Goal: Task Accomplishment & Management: Use online tool/utility

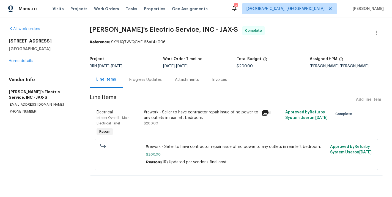
click at [145, 80] on div "Progress Updates" at bounding box center [145, 80] width 32 height 6
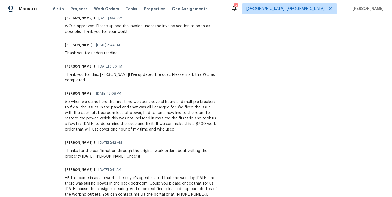
scroll to position [192, 0]
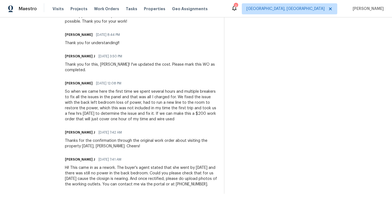
click at [86, 99] on div "So when we came here the first time we spent several hours and multiple breaker…" at bounding box center [141, 105] width 153 height 33
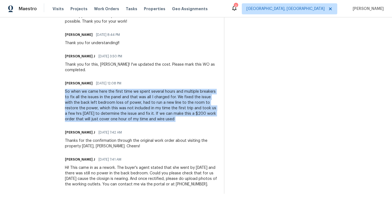
copy div "So when we came here the first time we spent several hours and multiple breaker…"
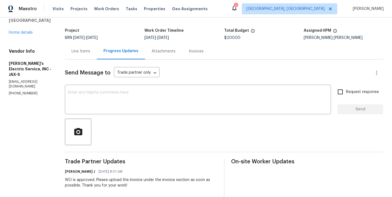
scroll to position [0, 0]
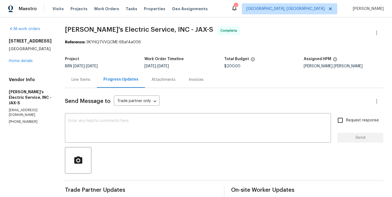
click at [72, 78] on div "Line Items" at bounding box center [81, 80] width 19 height 6
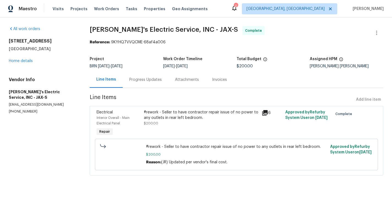
click at [151, 86] on div "Progress Updates" at bounding box center [146, 79] width 46 height 16
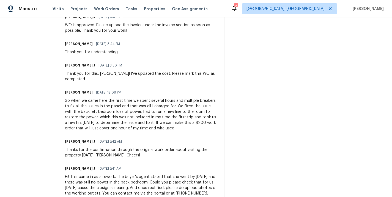
scroll to position [192, 0]
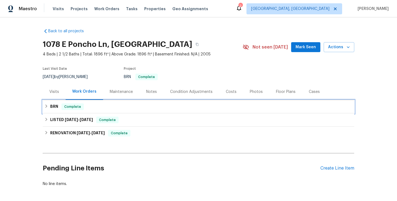
click at [86, 105] on div "BRN Complete" at bounding box center [198, 106] width 308 height 7
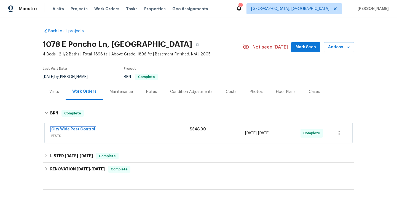
click at [69, 130] on link "City Wide Pest Control" at bounding box center [73, 129] width 44 height 4
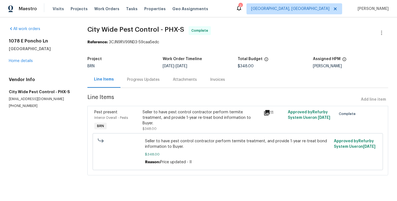
click at [143, 127] on div "Seller to have pest control contractor perform termite treatment, and provide 1…" at bounding box center [201, 120] width 121 height 25
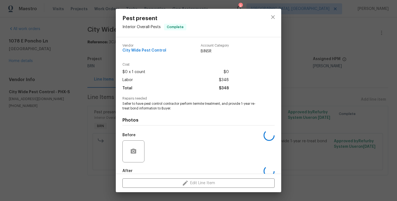
scroll to position [30, 0]
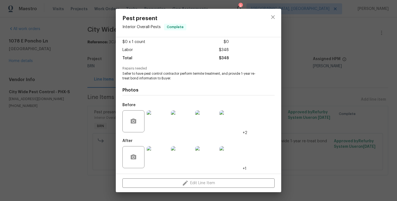
click at [160, 126] on img at bounding box center [158, 121] width 22 height 22
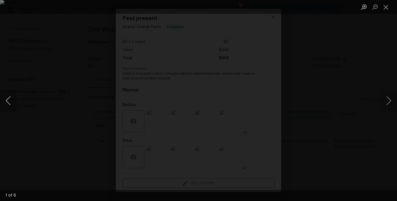
click at [8, 101] on button "Previous image" at bounding box center [8, 101] width 17 height 22
click at [94, 75] on div "Lightbox" at bounding box center [198, 100] width 397 height 201
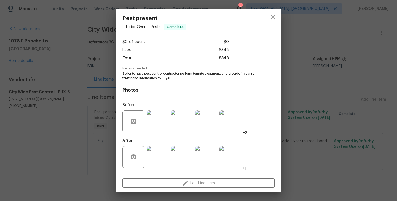
click at [88, 100] on div "Pest present Interior Overall - Pests Complete Vendor City Wide Pest Control Ac…" at bounding box center [198, 100] width 397 height 201
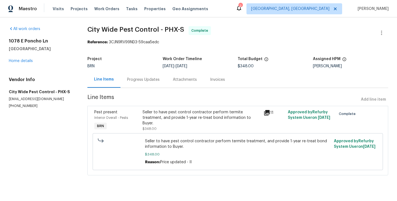
click at [140, 117] on div "Pest present Interior Overall - Pests BRN" at bounding box center [117, 120] width 48 height 25
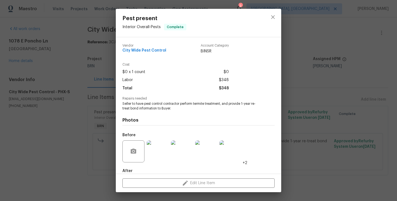
click at [76, 111] on div "Pest present Interior Overall - Pests Complete Vendor City Wide Pest Control Ac…" at bounding box center [198, 100] width 397 height 201
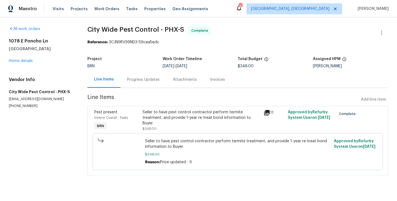
click at [142, 79] on div "Progress Updates" at bounding box center [143, 80] width 32 height 6
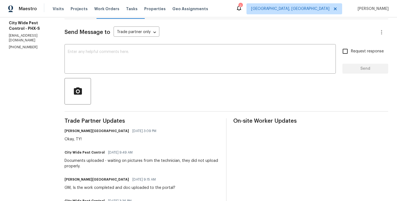
scroll to position [73, 0]
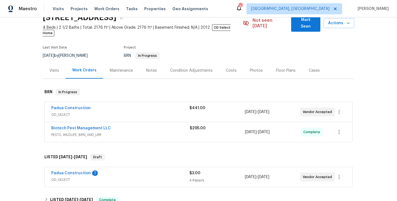
scroll to position [27, 0]
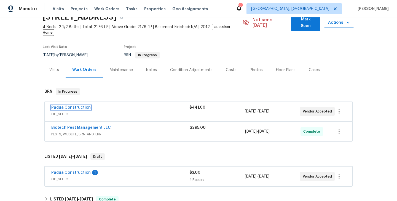
click at [76, 105] on link "Padua Construction" at bounding box center [70, 107] width 39 height 4
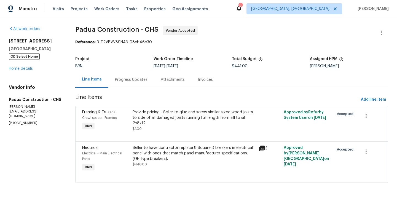
click at [144, 83] on div "Progress Updates" at bounding box center [131, 79] width 46 height 16
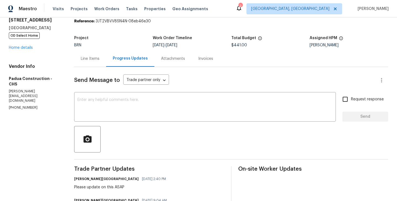
scroll to position [21, 0]
click at [24, 46] on link "Home details" at bounding box center [21, 48] width 24 height 4
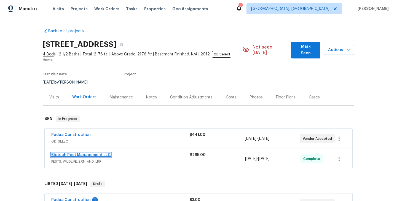
click at [95, 153] on link "Biotech Pest Management LLC" at bounding box center [80, 155] width 59 height 4
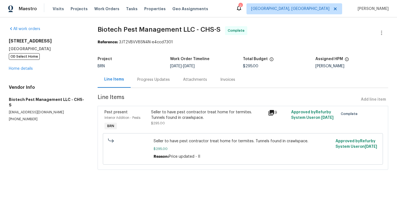
click at [159, 80] on div "Progress Updates" at bounding box center [153, 80] width 32 height 6
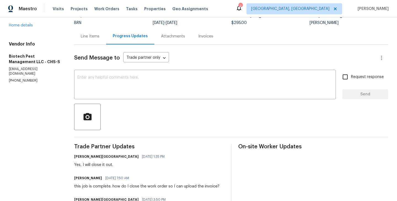
scroll to position [36, 0]
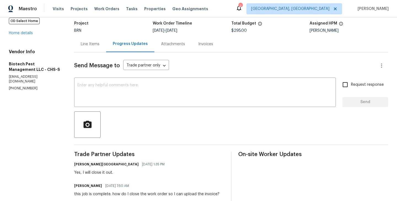
click at [97, 45] on div "Line Items" at bounding box center [90, 44] width 19 height 6
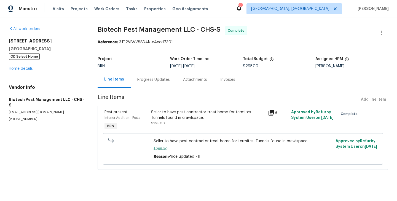
click at [156, 82] on div "Progress Updates" at bounding box center [153, 80] width 32 height 6
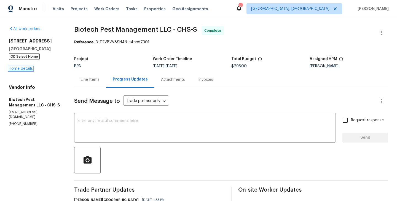
click at [25, 70] on link "Home details" at bounding box center [21, 69] width 24 height 4
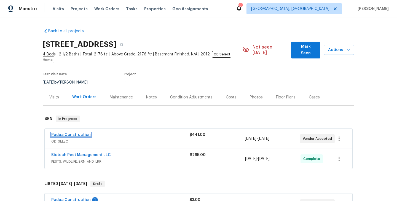
click at [69, 133] on link "Padua Construction" at bounding box center [70, 135] width 39 height 4
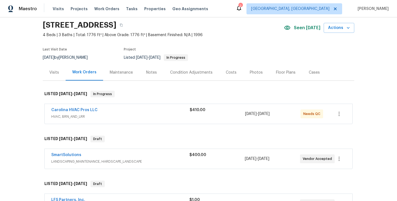
scroll to position [21, 0]
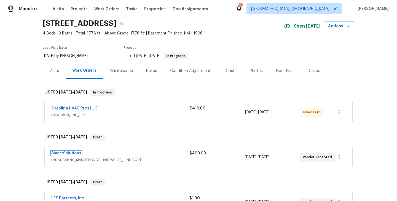
click at [73, 151] on link "SmartSolutions" at bounding box center [66, 153] width 30 height 4
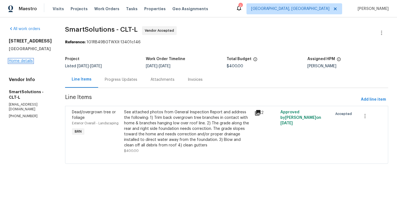
click at [20, 60] on link "Home details" at bounding box center [21, 61] width 24 height 4
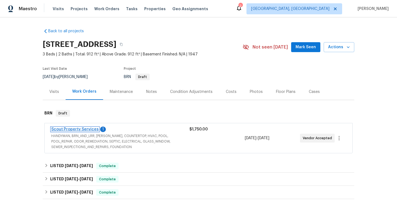
click at [75, 130] on link "Scout Property Services" at bounding box center [74, 129] width 47 height 4
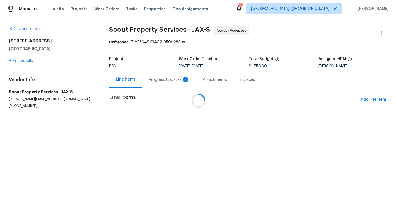
click at [168, 80] on div at bounding box center [198, 100] width 397 height 201
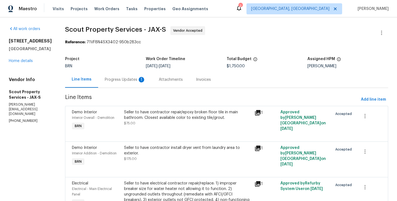
click at [122, 86] on div "Progress Updates 1" at bounding box center [125, 79] width 54 height 16
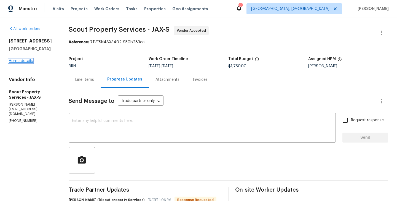
click at [26, 61] on link "Home details" at bounding box center [21, 61] width 24 height 4
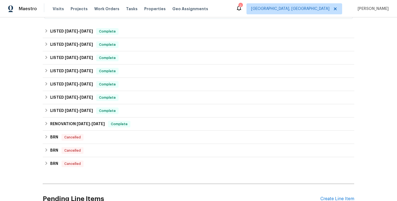
scroll to position [114, 0]
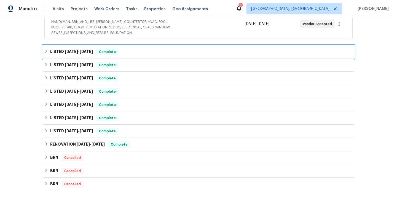
click at [144, 53] on div "LISTED 7/31/25 - 9/1/25 Complete" at bounding box center [198, 51] width 308 height 7
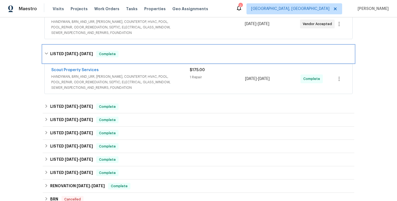
click at [144, 53] on div "LISTED 7/31/25 - 9/1/25 Complete" at bounding box center [198, 54] width 308 height 7
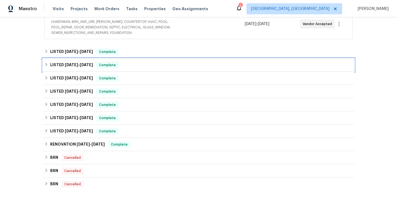
click at [137, 68] on div "LISTED 7/21/25 - 7/21/25 Complete" at bounding box center [198, 65] width 308 height 7
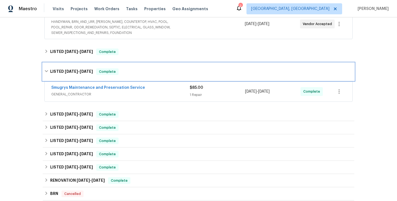
click at [137, 68] on div "LISTED 7/21/25 - 7/21/25 Complete" at bounding box center [198, 71] width 308 height 7
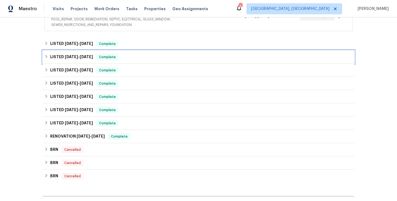
scroll to position [125, 0]
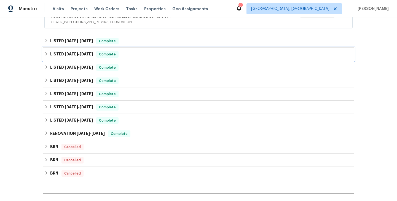
click at [131, 68] on div "LISTED 2/20/25 - 2/28/25 Complete" at bounding box center [198, 67] width 308 height 7
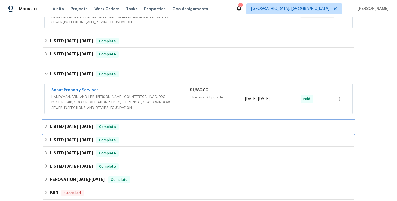
click at [133, 126] on div "LISTED 11/6/24 - 11/8/24 Complete" at bounding box center [198, 126] width 308 height 7
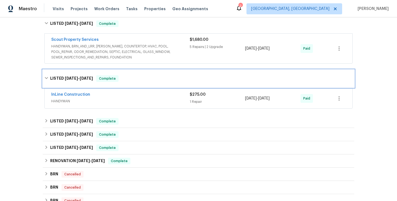
scroll to position [183, 0]
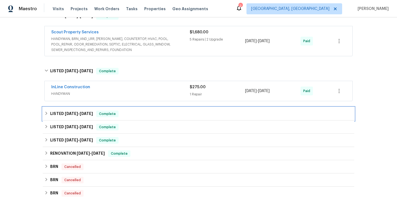
click at [135, 110] on div "LISTED 9/12/23 - 10/17/24 Complete" at bounding box center [198, 113] width 308 height 7
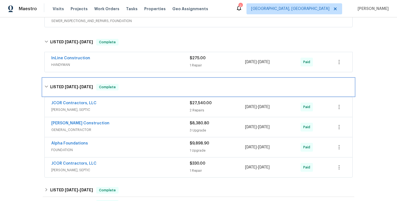
scroll to position [214, 0]
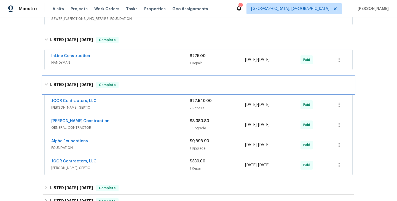
click at [202, 81] on div "LISTED 9/12/23 - 10/17/24 Complete" at bounding box center [198, 85] width 311 height 18
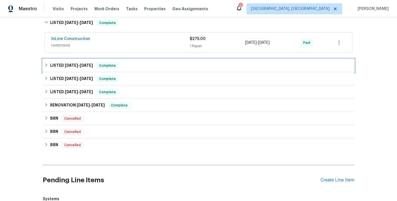
scroll to position [231, 0]
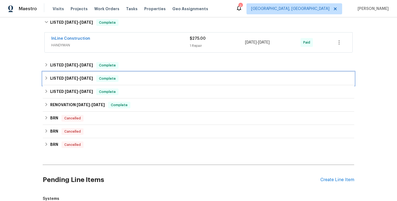
click at [165, 80] on div "LISTED 8/3/23 - 8/7/23 Complete" at bounding box center [198, 78] width 308 height 7
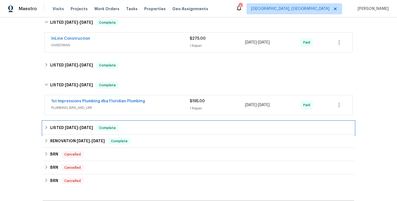
click at [161, 130] on div "LISTED 7/28/23 - 8/2/23 Complete" at bounding box center [198, 127] width 308 height 7
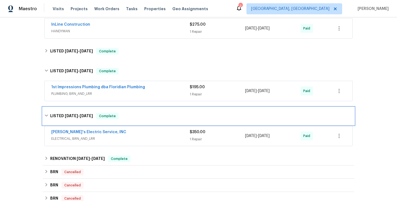
scroll to position [294, 0]
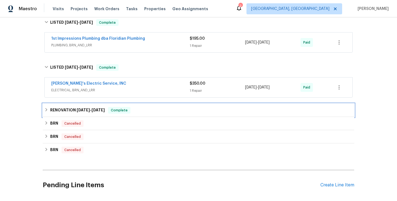
click at [155, 109] on div "RENOVATION 7/10/23 - 7/24/23 Complete" at bounding box center [198, 110] width 308 height 7
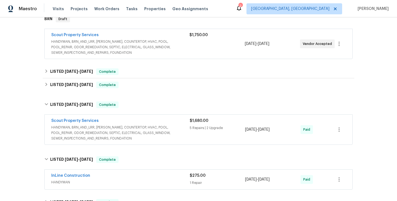
scroll to position [97, 0]
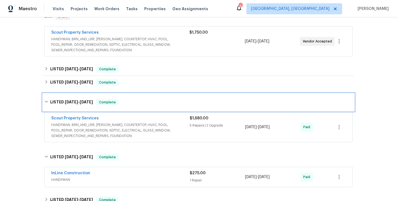
click at [150, 99] on div "LISTED 2/20/25 - 2/28/25 Complete" at bounding box center [198, 102] width 308 height 7
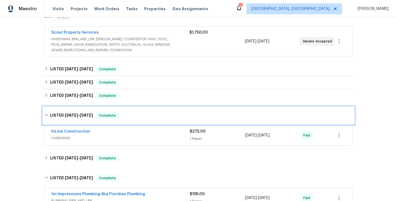
click at [151, 118] on div "LISTED 11/6/24 - 11/8/24 Complete" at bounding box center [198, 115] width 308 height 7
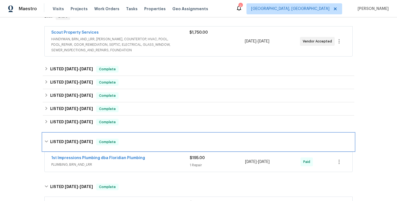
click at [154, 145] on div "LISTED 8/3/23 - 8/7/23 Complete" at bounding box center [198, 142] width 311 height 18
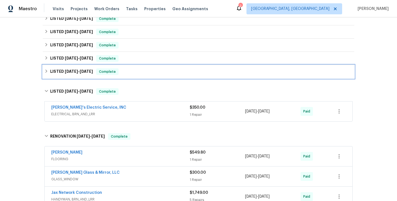
scroll to position [166, 0]
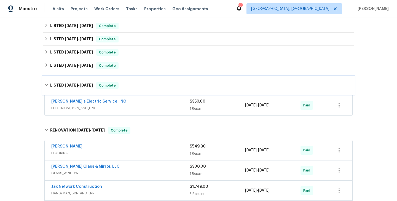
click at [158, 88] on div "LISTED 7/28/23 - 8/2/23 Complete" at bounding box center [198, 85] width 308 height 7
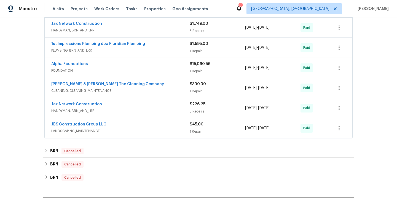
scroll to position [302, 0]
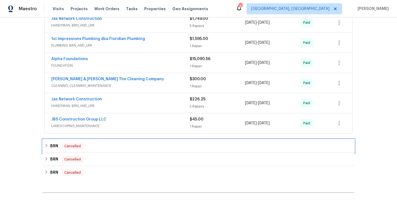
click at [179, 144] on div "BRN Cancelled" at bounding box center [198, 146] width 308 height 7
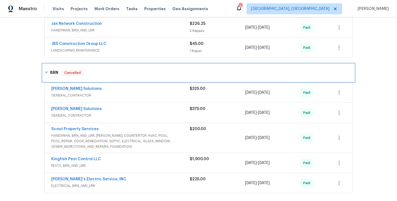
scroll to position [372, 0]
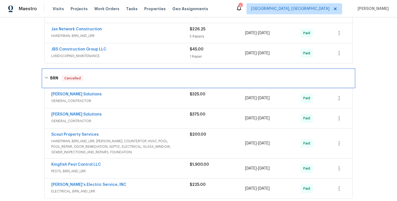
click at [163, 81] on div "BRN Cancelled" at bounding box center [198, 78] width 308 height 7
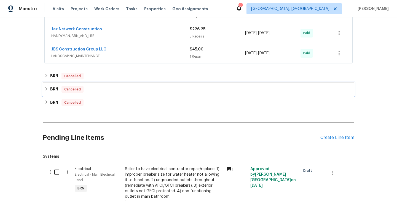
click at [160, 92] on div "BRN Cancelled" at bounding box center [198, 89] width 308 height 7
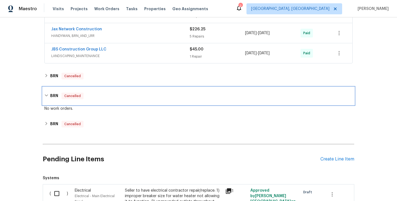
click at [159, 93] on div "BRN Cancelled" at bounding box center [198, 96] width 308 height 7
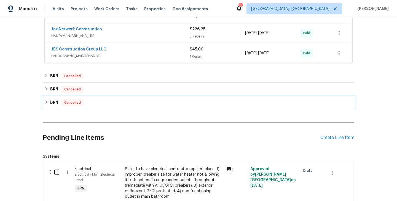
click at [156, 103] on div "BRN Cancelled" at bounding box center [198, 102] width 308 height 7
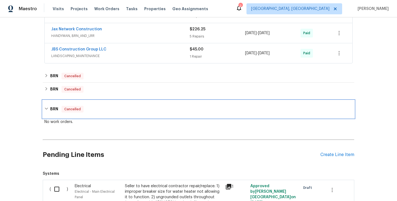
click at [156, 103] on div "BRN Cancelled" at bounding box center [198, 109] width 311 height 18
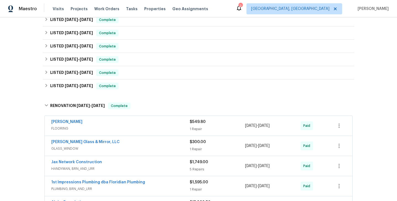
scroll to position [153, 0]
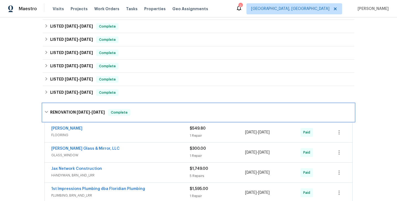
click at [182, 114] on div "RENOVATION 7/10/23 - 7/24/23 Complete" at bounding box center [198, 112] width 308 height 7
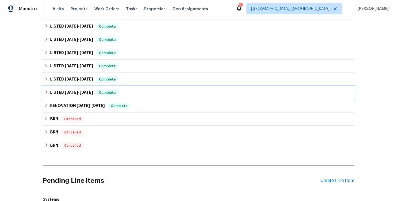
click at [181, 88] on div "LISTED 7/28/23 - 8/2/23 Complete" at bounding box center [198, 92] width 311 height 13
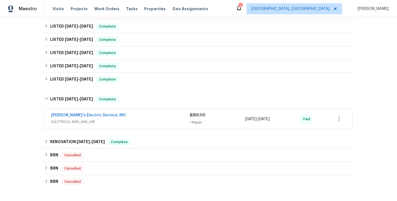
click at [181, 88] on div "Back to all projects 5752 Oprey St, Jacksonville, FL 32208 3 Beds | 2 Baths | T…" at bounding box center [198, 84] width 311 height 427
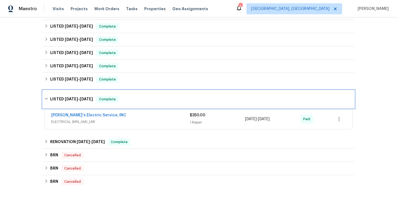
click at [178, 91] on div "LISTED 7/28/23 - 8/2/23 Complete" at bounding box center [198, 99] width 311 height 18
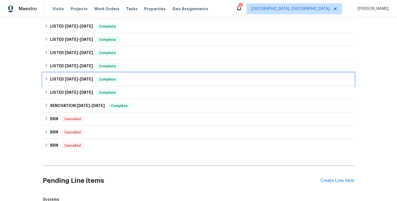
click at [178, 77] on div "LISTED 8/3/23 - 8/7/23 Complete" at bounding box center [198, 79] width 308 height 7
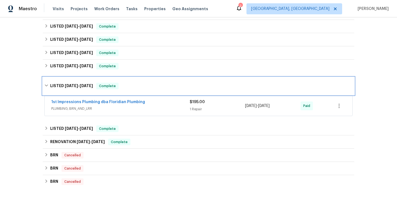
click at [178, 77] on div "LISTED 8/3/23 - 8/7/23 Complete" at bounding box center [198, 86] width 311 height 18
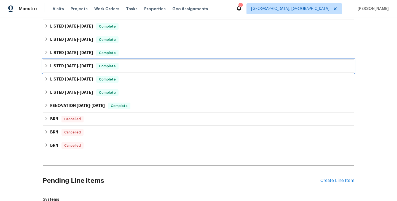
click at [177, 66] on div "LISTED 9/12/23 - 10/17/24 Complete" at bounding box center [198, 66] width 308 height 7
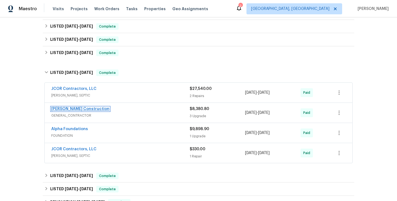
click at [73, 109] on link "Dehlinger Construction" at bounding box center [80, 109] width 58 height 4
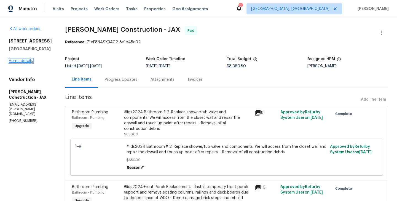
click at [28, 62] on link "Home details" at bounding box center [21, 61] width 24 height 4
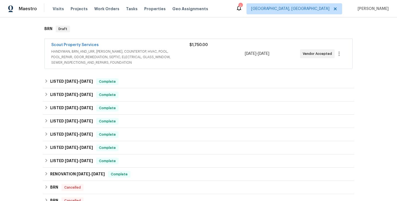
scroll to position [104, 0]
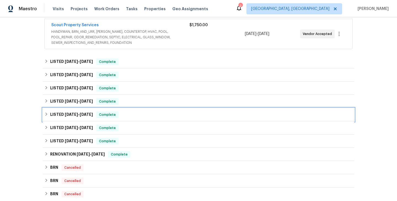
click at [176, 110] on div "LISTED 9/12/23 - 10/17/24 Complete" at bounding box center [198, 114] width 311 height 13
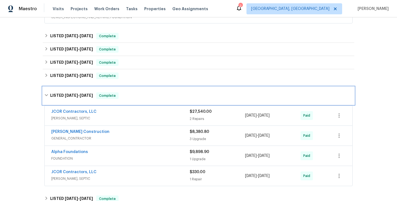
scroll to position [132, 0]
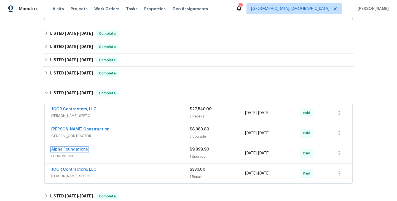
click at [79, 150] on link "Alpha Foundations" at bounding box center [69, 149] width 37 height 4
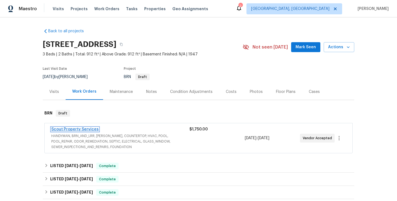
click at [83, 129] on link "Scout Property Services" at bounding box center [74, 129] width 47 height 4
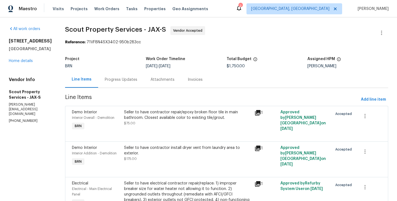
click at [118, 81] on div "Progress Updates" at bounding box center [121, 80] width 32 height 6
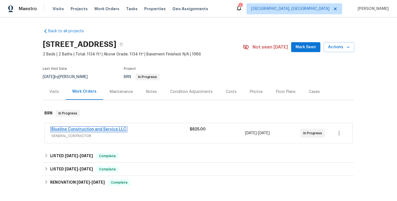
click at [92, 130] on link "Blueline Construction and Service LLC" at bounding box center [88, 129] width 75 height 4
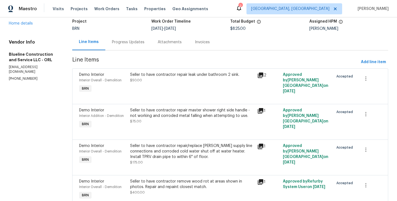
scroll to position [21, 0]
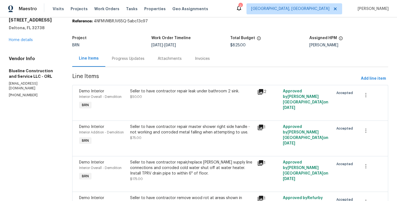
click at [134, 67] on div "Line Items Progress Updates Attachments Invoices" at bounding box center [230, 58] width 316 height 17
click at [131, 60] on div "Progress Updates" at bounding box center [128, 59] width 32 height 6
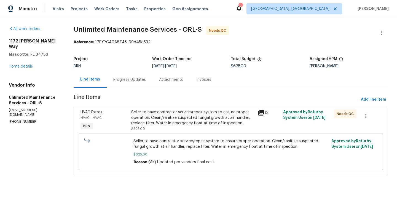
click at [142, 78] on div "Progress Updates" at bounding box center [129, 80] width 32 height 6
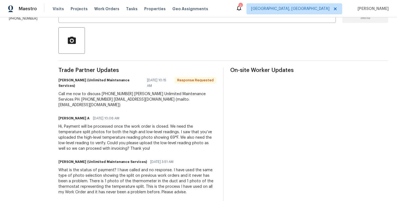
click at [106, 124] on div "Hi, Payment will be processed once the work order is closed. We need the temper…" at bounding box center [137, 138] width 158 height 28
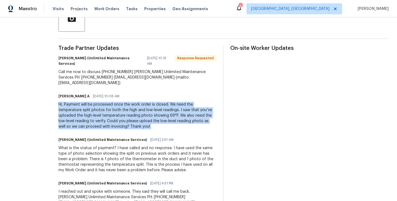
scroll to position [164, 0]
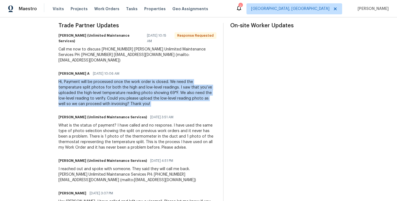
click at [100, 123] on div "What is the status of payment? I have called and no response. I have used the s…" at bounding box center [137, 137] width 158 height 28
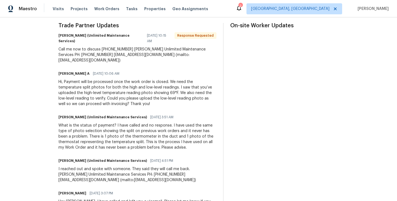
click at [100, 123] on div "What is the status of payment? I have called and no response. I have used the s…" at bounding box center [137, 137] width 158 height 28
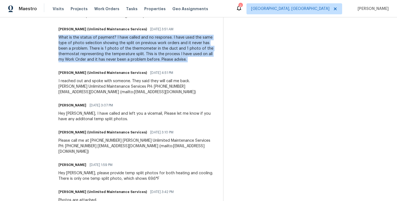
scroll to position [252, 0]
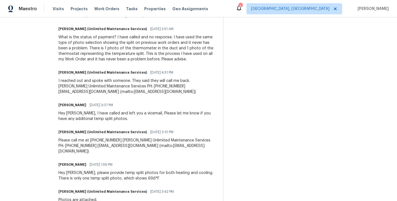
click at [99, 170] on div "Hey Carlos, please provide temp split photos for both heating and cooling. Ther…" at bounding box center [137, 175] width 158 height 11
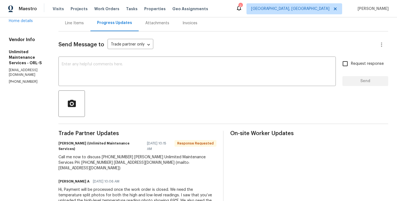
scroll to position [35, 0]
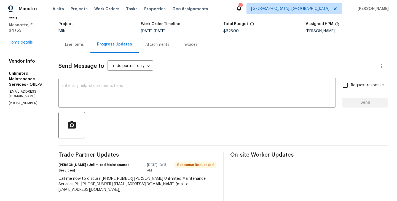
click at [76, 45] on div "Line Items" at bounding box center [74, 45] width 19 height 6
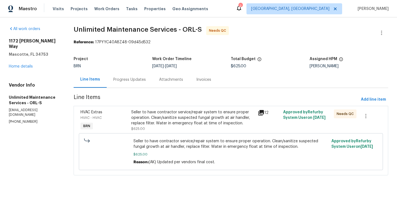
click at [117, 123] on div "HVAC Extras HVAC - HVAC BRN" at bounding box center [104, 120] width 51 height 25
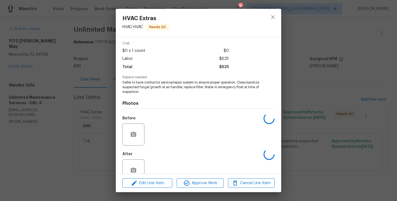
scroll to position [34, 0]
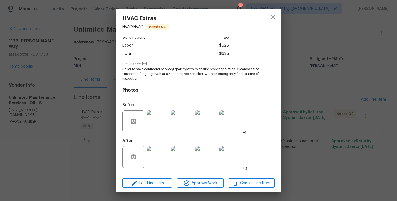
click at [157, 156] on img at bounding box center [158, 157] width 22 height 22
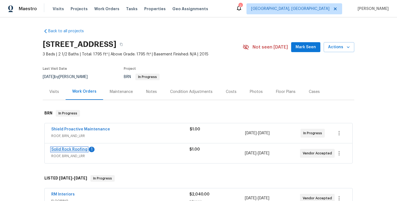
click at [75, 149] on link "Solid Rock Roofing" at bounding box center [69, 149] width 36 height 4
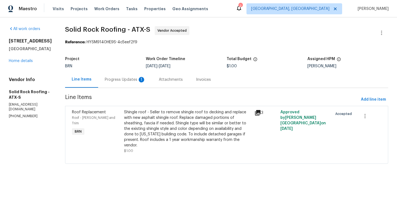
click at [134, 84] on div "Progress Updates 1" at bounding box center [125, 79] width 54 height 16
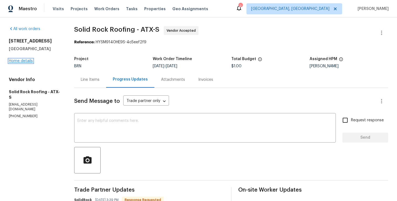
click at [24, 59] on link "Home details" at bounding box center [21, 61] width 24 height 4
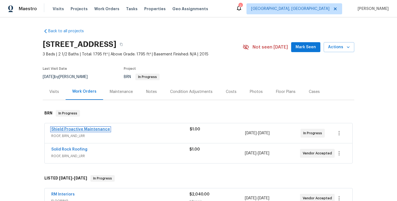
click at [86, 130] on link "Shield Proactive Maintenance" at bounding box center [80, 129] width 59 height 4
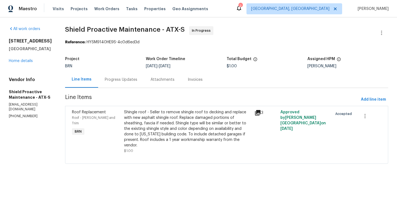
click at [115, 82] on div "Progress Updates" at bounding box center [121, 80] width 32 height 6
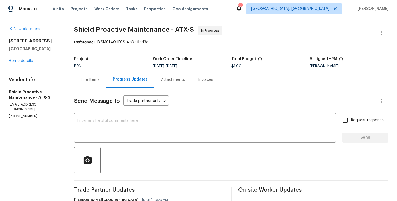
click at [27, 56] on div "5405 Daimler Dr Austin, TX 78744 Home details" at bounding box center [35, 50] width 52 height 25
click at [27, 62] on link "Home details" at bounding box center [21, 61] width 24 height 4
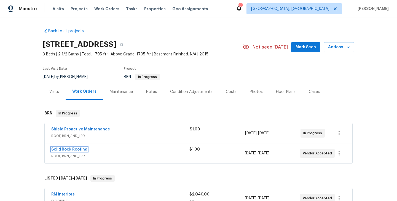
click at [77, 148] on link "Solid Rock Roofing" at bounding box center [69, 149] width 36 height 4
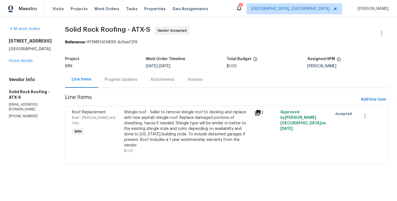
click at [123, 82] on div "Progress Updates" at bounding box center [121, 80] width 32 height 6
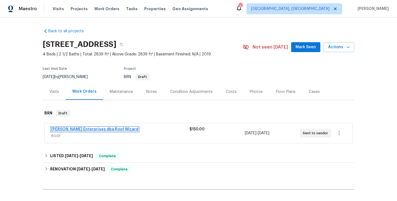
click at [77, 129] on link "[PERSON_NAME] Enterprises dba Roof Wizard" at bounding box center [94, 129] width 87 height 4
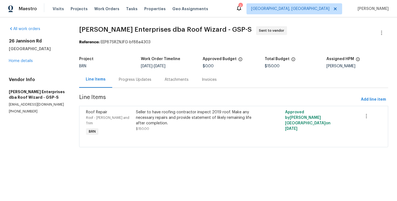
click at [124, 83] on div "Progress Updates" at bounding box center [135, 79] width 46 height 16
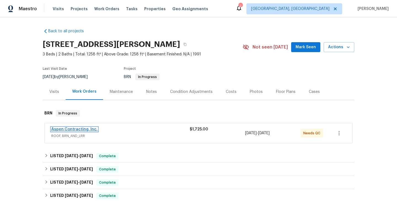
click at [80, 130] on link "Aspen Contracting, Inc." at bounding box center [74, 129] width 46 height 4
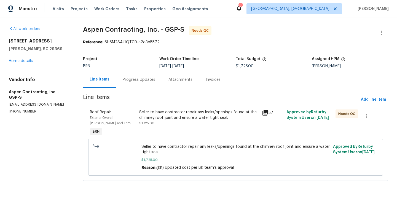
click at [149, 81] on div "Progress Updates" at bounding box center [139, 80] width 32 height 6
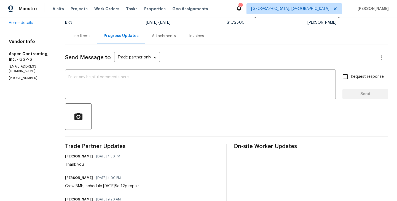
scroll to position [3, 0]
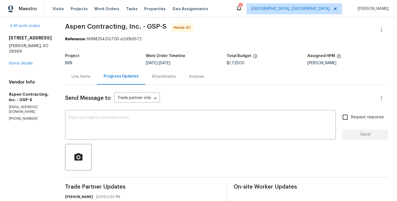
click at [82, 75] on div "Line Items" at bounding box center [81, 77] width 19 height 6
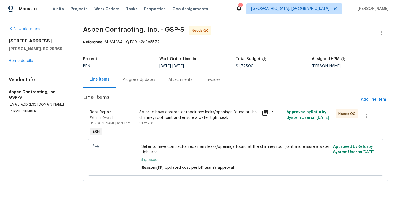
click at [135, 126] on div "Roof Repair Exterior Overall - Eaves and Trim BRN" at bounding box center [112, 123] width 49 height 31
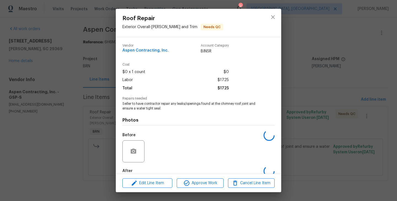
scroll to position [30, 0]
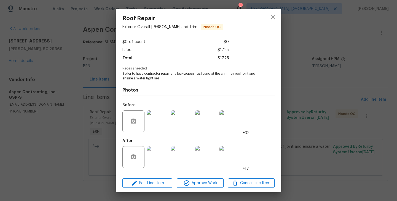
click at [159, 150] on img at bounding box center [158, 157] width 22 height 22
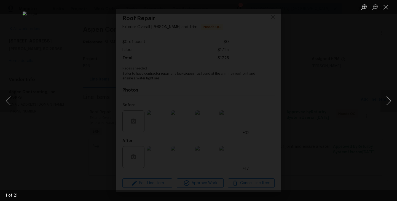
click at [384, 101] on button "Next image" at bounding box center [388, 101] width 17 height 22
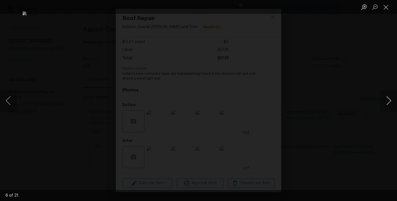
click at [384, 101] on button "Next image" at bounding box center [388, 101] width 17 height 22
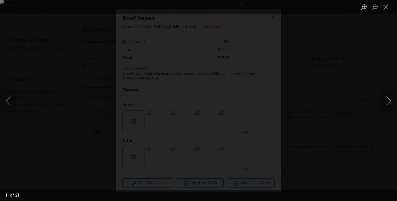
click at [384, 101] on button "Next image" at bounding box center [388, 101] width 17 height 22
click at [80, 77] on div "Lightbox" at bounding box center [198, 100] width 397 height 201
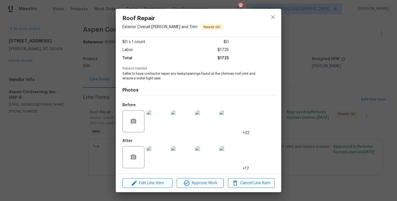
click at [82, 63] on div "Roof Repair Exterior Overall - Eaves and Trim Needs QC Vendor Aspen Contracting…" at bounding box center [198, 100] width 397 height 201
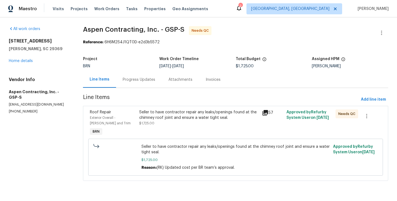
click at [144, 77] on div "Progress Updates" at bounding box center [139, 80] width 32 height 6
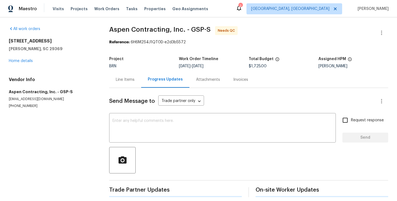
scroll to position [5, 0]
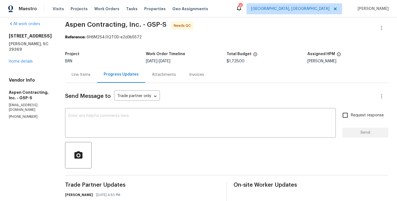
click at [73, 71] on div "Line Items" at bounding box center [81, 74] width 32 height 16
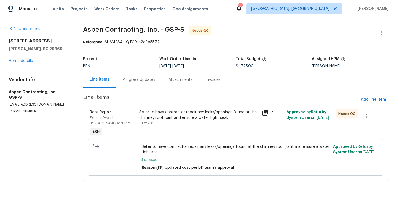
click at [135, 121] on div "Exterior Overall - [PERSON_NAME] and Trim" at bounding box center [113, 120] width 46 height 11
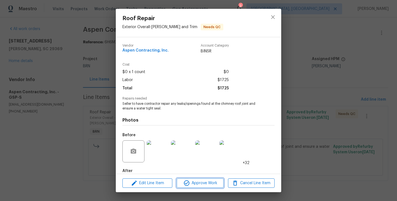
click at [207, 179] on button "Approve Work" at bounding box center [200, 183] width 47 height 10
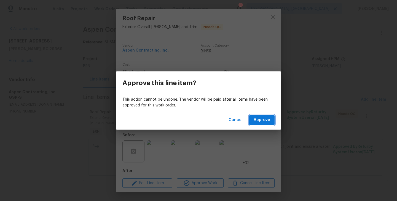
click at [264, 121] on span "Approve" at bounding box center [261, 119] width 17 height 7
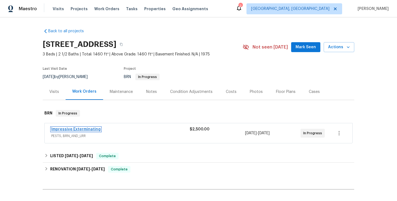
click at [83, 130] on link "Impressive Exterminating" at bounding box center [75, 129] width 49 height 4
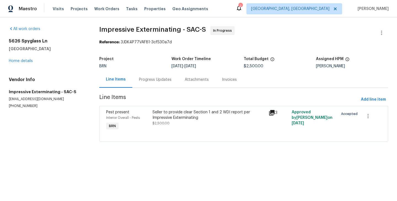
click at [151, 80] on div "Progress Updates" at bounding box center [155, 80] width 32 height 6
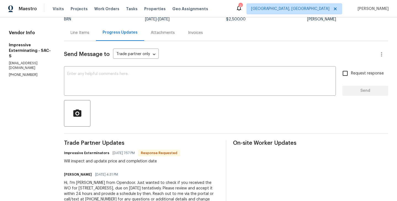
scroll to position [69, 0]
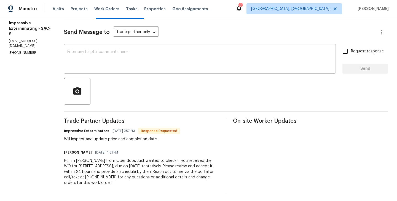
click at [104, 61] on textarea at bounding box center [199, 59] width 265 height 19
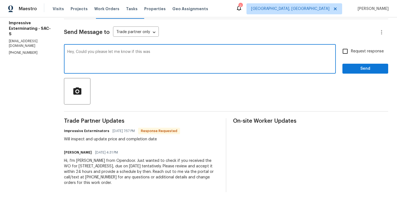
click at [168, 51] on textarea "Hey, Could you please let me know if this was" at bounding box center [199, 59] width 265 height 19
type textarea "Hey, Could you please let me know if this was inspected and also provide estima…"
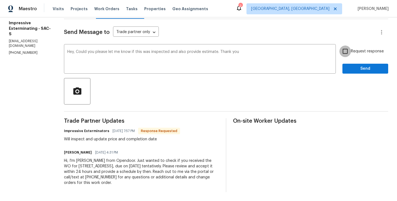
click at [349, 51] on input "Request response" at bounding box center [345, 51] width 12 height 12
checkbox input "true"
click at [368, 67] on span "Send" at bounding box center [364, 68] width 37 height 7
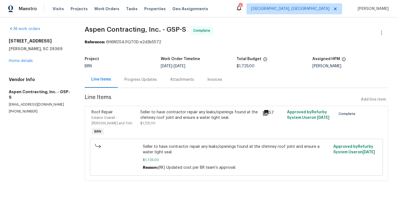
click at [134, 78] on div "Progress Updates" at bounding box center [140, 80] width 32 height 6
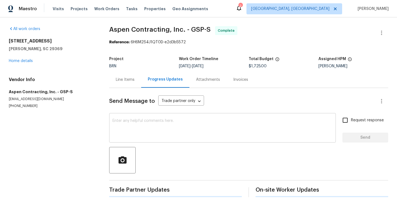
click at [134, 123] on textarea at bounding box center [222, 128] width 220 height 19
paste textarea "WO is approved. Please upload the invoice under the invoice section. Thanks!"
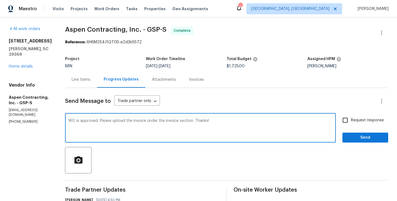
type textarea "WO is approved. Please upload the invoice under the invoice section. Thanks!"
click at [342, 119] on input "Request response" at bounding box center [345, 120] width 12 height 12
checkbox input "true"
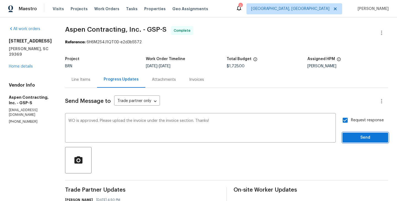
click at [369, 139] on span "Send" at bounding box center [364, 137] width 37 height 7
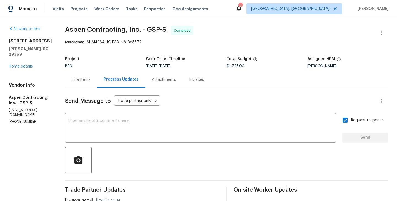
click at [83, 82] on div "Line Items" at bounding box center [81, 80] width 19 height 6
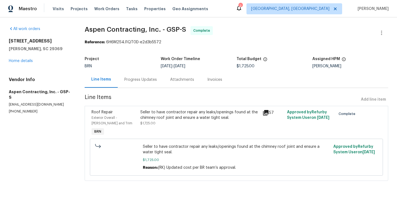
click at [132, 119] on span "Exterior Overall - [PERSON_NAME] and Trim" at bounding box center [111, 120] width 41 height 9
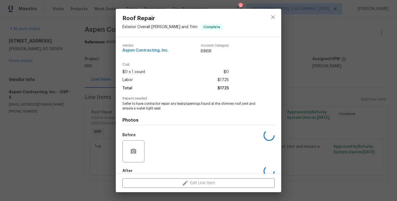
click at [147, 109] on span "Seller to have contractor repair any leaks/openings found at the chimney roof j…" at bounding box center [190, 105] width 137 height 9
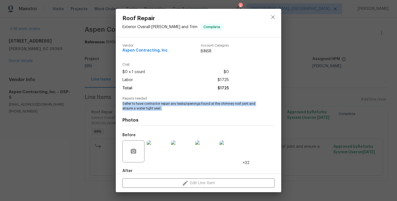
copy span "Seller to have contractor repair any leaks/openings found at the chimney roof j…"
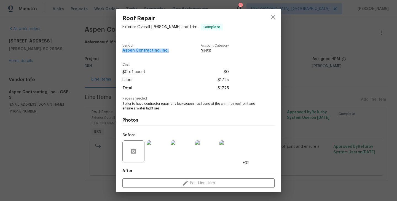
drag, startPoint x: 167, startPoint y: 51, endPoint x: 122, endPoint y: 52, distance: 45.4
click at [122, 52] on div "Vendor Aspen Contracting, Inc. Account Category BINSR Cost $0 x 1 count $0 Labo…" at bounding box center [198, 105] width 165 height 136
copy span "Aspen Contracting, Inc."
click at [156, 155] on img at bounding box center [158, 151] width 22 height 22
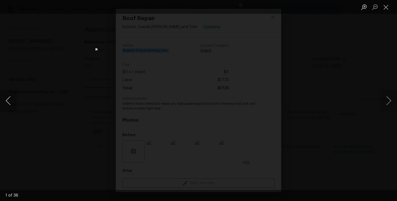
click at [9, 101] on button "Previous image" at bounding box center [8, 101] width 17 height 22
click at [8, 103] on button "Previous image" at bounding box center [8, 101] width 17 height 22
click at [7, 101] on button "Previous image" at bounding box center [8, 101] width 17 height 22
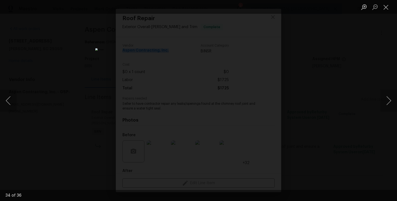
click at [61, 94] on div "Lightbox" at bounding box center [198, 100] width 397 height 201
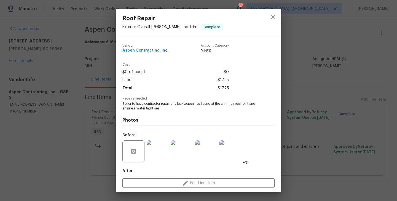
click at [74, 116] on div "Roof Repair Exterior Overall - [PERSON_NAME] and Trim Complete Vendor Aspen Con…" at bounding box center [198, 100] width 397 height 201
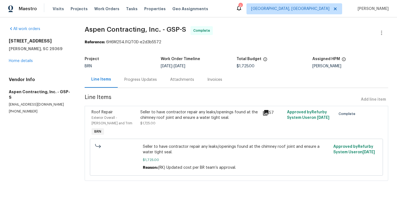
click at [159, 109] on div "Seller to have contractor repair any leaks/openings found at the chimney roof j…" at bounding box center [199, 114] width 119 height 11
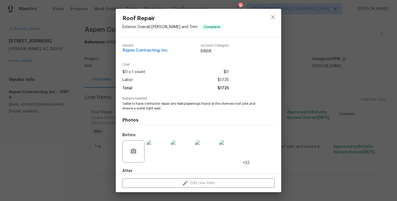
scroll to position [30, 0]
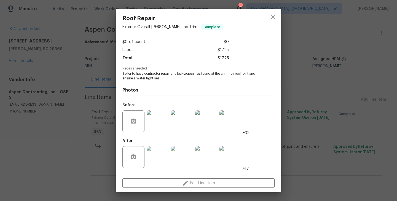
click at [160, 159] on img at bounding box center [158, 157] width 22 height 22
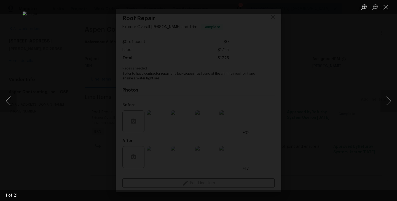
click at [8, 99] on button "Previous image" at bounding box center [8, 101] width 17 height 22
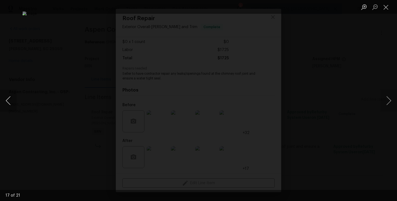
click at [8, 99] on button "Previous image" at bounding box center [8, 101] width 17 height 22
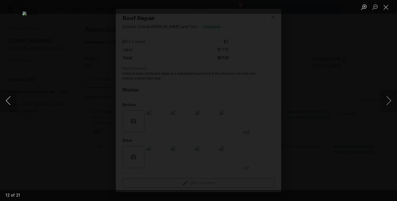
click at [8, 99] on button "Previous image" at bounding box center [8, 101] width 17 height 22
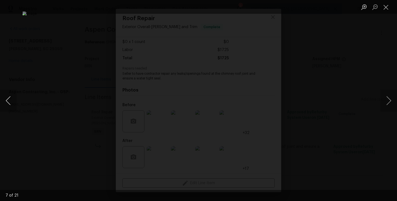
click at [8, 99] on button "Previous image" at bounding box center [8, 101] width 17 height 22
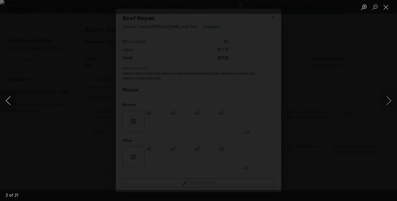
click at [8, 99] on button "Previous image" at bounding box center [8, 101] width 17 height 22
click at [157, 69] on img "Lightbox" at bounding box center [198, 100] width 351 height 178
click at [64, 106] on div "Lightbox" at bounding box center [198, 100] width 397 height 201
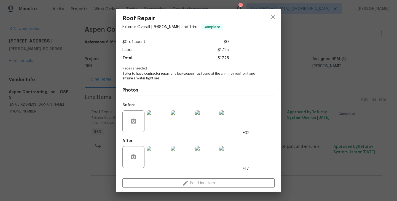
click at [64, 106] on div "Lightbox" at bounding box center [198, 100] width 397 height 201
click at [67, 74] on div "Roof Repair Exterior Overall - [PERSON_NAME] and Trim Complete Vendor Aspen Con…" at bounding box center [198, 100] width 397 height 201
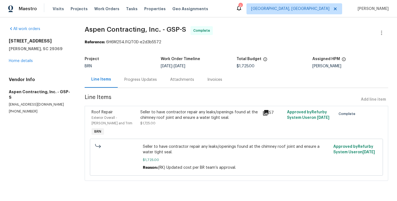
click at [212, 78] on div "Invoices" at bounding box center [214, 80] width 15 height 6
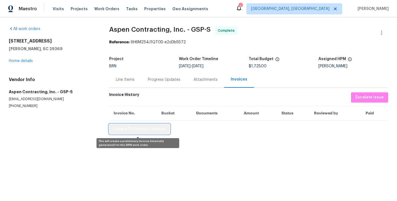
click at [141, 131] on span "Create Preliminary Invoice" at bounding box center [139, 129] width 52 height 7
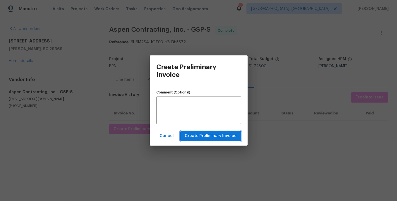
click at [219, 139] on button "Create Preliminary Invoice" at bounding box center [210, 136] width 61 height 10
